Goal: Task Accomplishment & Management: Use online tool/utility

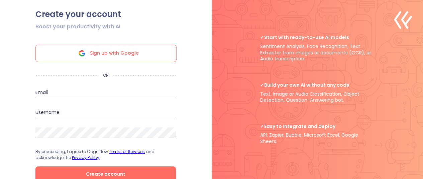
click at [112, 53] on span "Sign up with Google" at bounding box center [114, 53] width 49 height 17
click at [93, 57] on span "Sign up with Google" at bounding box center [114, 53] width 49 height 17
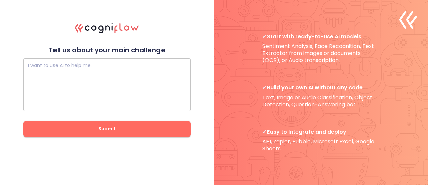
click at [117, 79] on textarea at bounding box center [107, 84] width 158 height 40
click at [82, 59] on div "I want to use AI to help me…" at bounding box center [106, 84] width 167 height 52
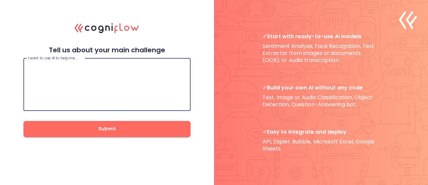
paste textarea "People who grow up in a particular culture share certain values and assumptions…"
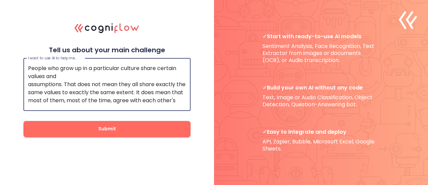
scroll to position [31, 0]
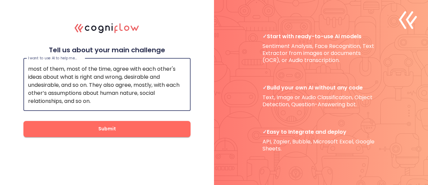
type textarea "People who grow up in a particular culture share certain values and assumptions…"
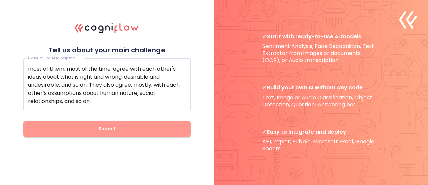
click at [94, 122] on button "Submit" at bounding box center [106, 129] width 167 height 16
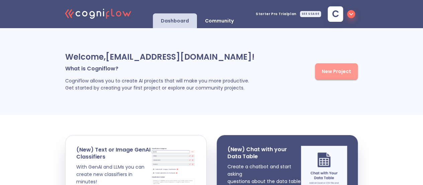
click at [345, 79] on button "New Project" at bounding box center [336, 71] width 43 height 16
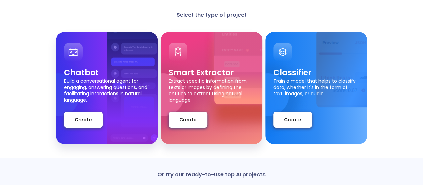
scroll to position [43, 0]
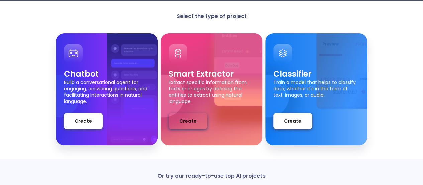
click at [184, 120] on span "Create" at bounding box center [187, 121] width 17 height 8
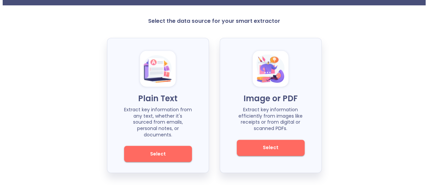
scroll to position [31, 0]
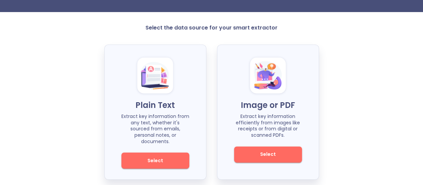
click at [150, 156] on span "Select" at bounding box center [155, 160] width 45 height 8
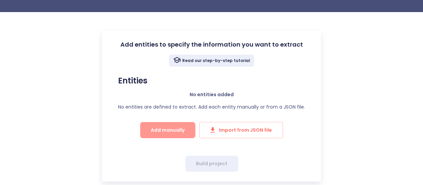
click at [167, 135] on button "Add manually" at bounding box center [167, 130] width 55 height 16
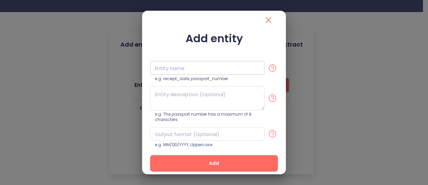
click at [178, 74] on input "text" at bounding box center [207, 68] width 114 height 14
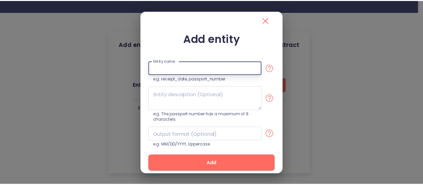
scroll to position [6, 0]
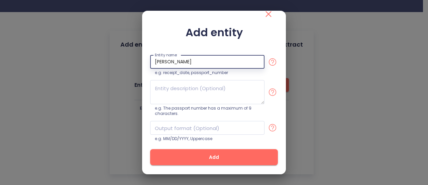
type input "[PERSON_NAME]"
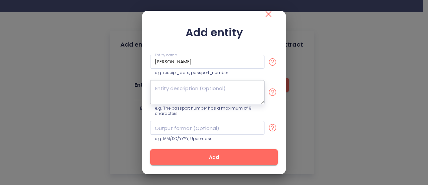
click at [172, 92] on textarea at bounding box center [207, 92] width 114 height 24
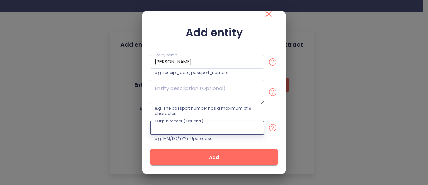
click at [175, 131] on input "text" at bounding box center [207, 128] width 114 height 14
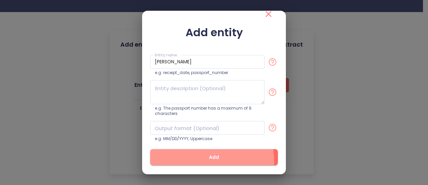
click at [200, 160] on span "Add" at bounding box center [214, 157] width 106 height 8
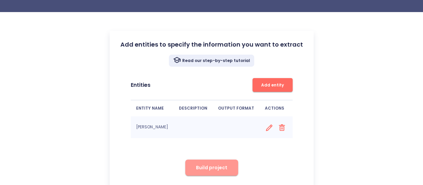
click at [213, 167] on span "Build project" at bounding box center [211, 167] width 31 height 8
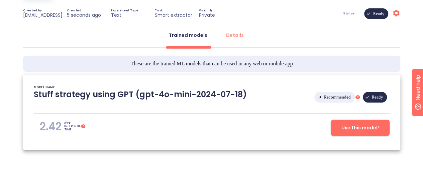
scroll to position [88, 0]
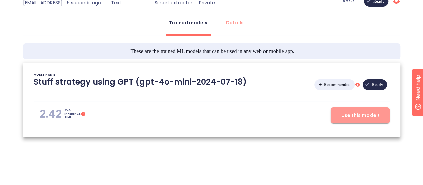
click at [366, 119] on button "Use this model!" at bounding box center [360, 115] width 59 height 16
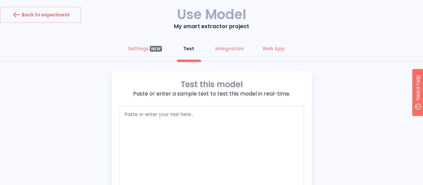
type textarea "x"
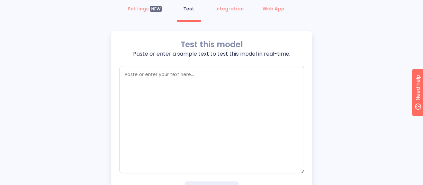
scroll to position [77, 0]
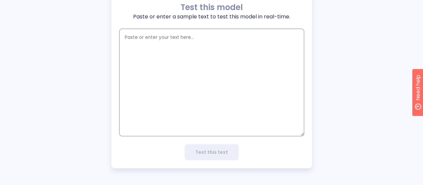
click at [186, 66] on textarea "empty textarea" at bounding box center [211, 82] width 185 height 107
paste textarea "People who grow up in a particular culture share certain values and assumptions…"
type textarea "People who grow up in a particular culture share certain values and assumptions…"
type textarea "x"
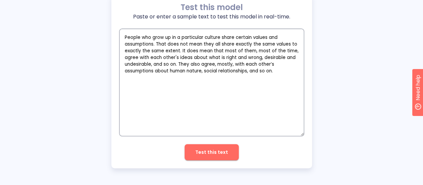
type textarea "People who grow up in a particular culture share certain values and assumptions…"
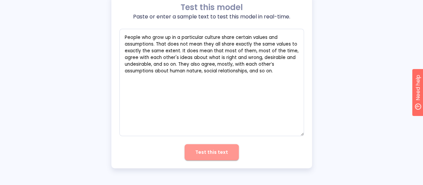
click at [212, 155] on span "Test this text" at bounding box center [211, 152] width 33 height 8
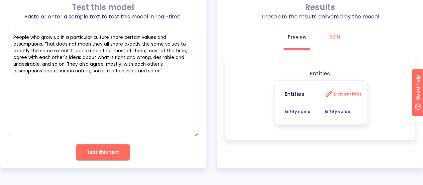
click at [296, 111] on b "Entity name" at bounding box center [297, 111] width 26 height 6
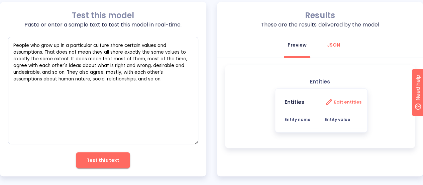
scroll to position [70, 0]
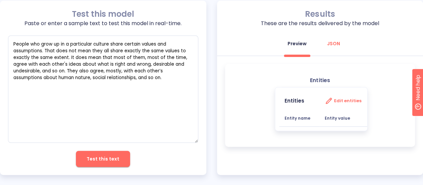
click at [330, 52] on div "Preview JSON" at bounding box center [320, 45] width 206 height 20
click at [297, 49] on button "Preview" at bounding box center [296, 43] width 27 height 16
click at [342, 42] on button "JSON" at bounding box center [333, 43] width 24 height 16
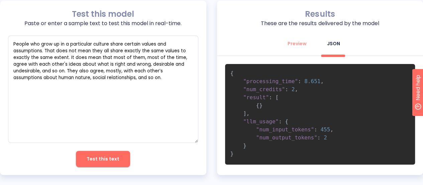
scroll to position [77, 0]
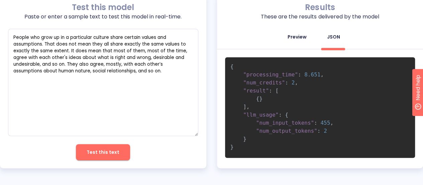
click at [303, 38] on div "Preview" at bounding box center [296, 36] width 19 height 7
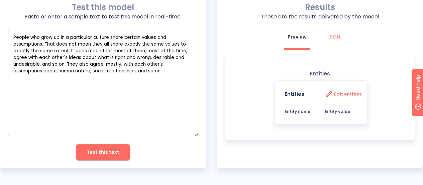
click at [297, 115] on th "Entity name" at bounding box center [299, 111] width 40 height 16
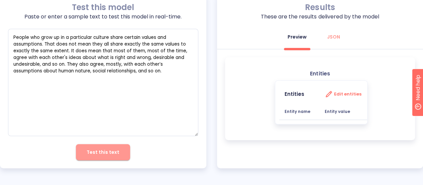
click at [112, 150] on span "Test this text" at bounding box center [103, 152] width 33 height 8
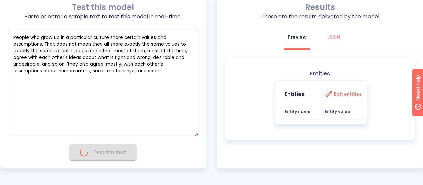
type textarea "x"
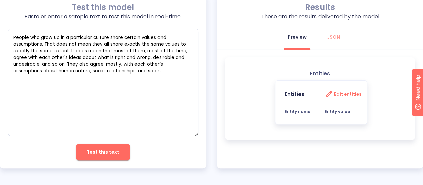
click at [320, 75] on p "Entities" at bounding box center [320, 73] width 20 height 7
click at [342, 95] on h3 "Edit entities" at bounding box center [347, 93] width 27 height 5
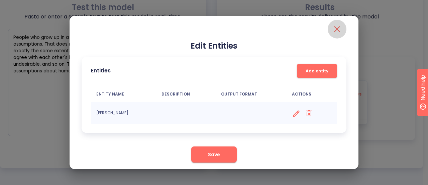
click at [336, 31] on icon "close" at bounding box center [337, 29] width 11 height 11
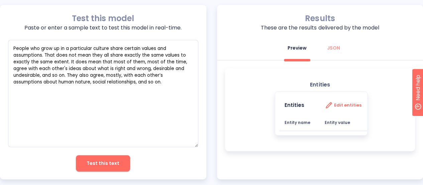
scroll to position [69, 0]
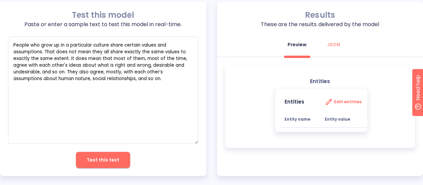
click at [312, 77] on div "Entities Entities Edit entities Entity name Entity value" at bounding box center [320, 106] width 190 height 82
click at [296, 45] on div "Preview" at bounding box center [296, 44] width 19 height 7
click at [107, 150] on div "Test this model Paste or enter a sample text to test this model in real-time. P…" at bounding box center [103, 89] width 206 height 174
